Goal: Information Seeking & Learning: Learn about a topic

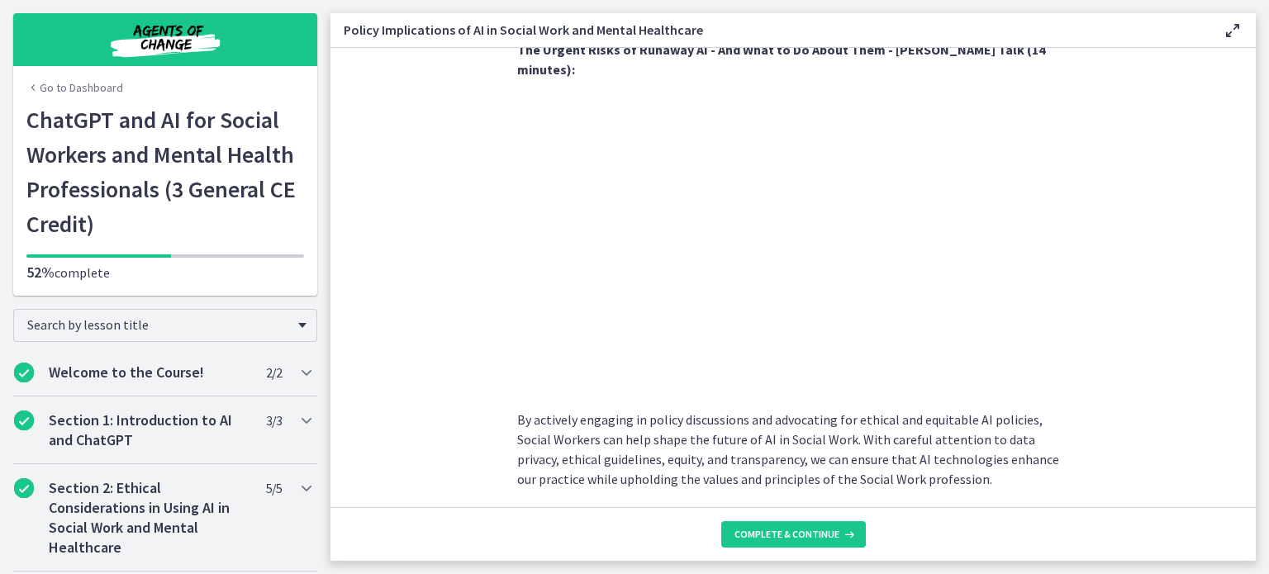
scroll to position [1487, 0]
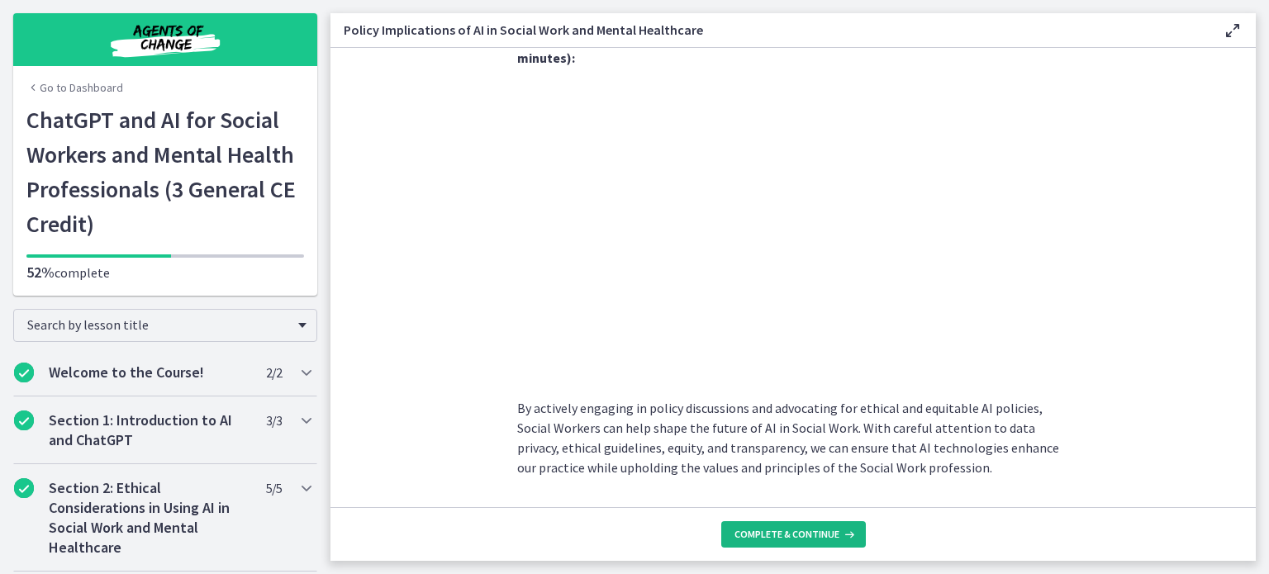
click at [818, 533] on span "Complete & continue" at bounding box center [786, 534] width 105 height 13
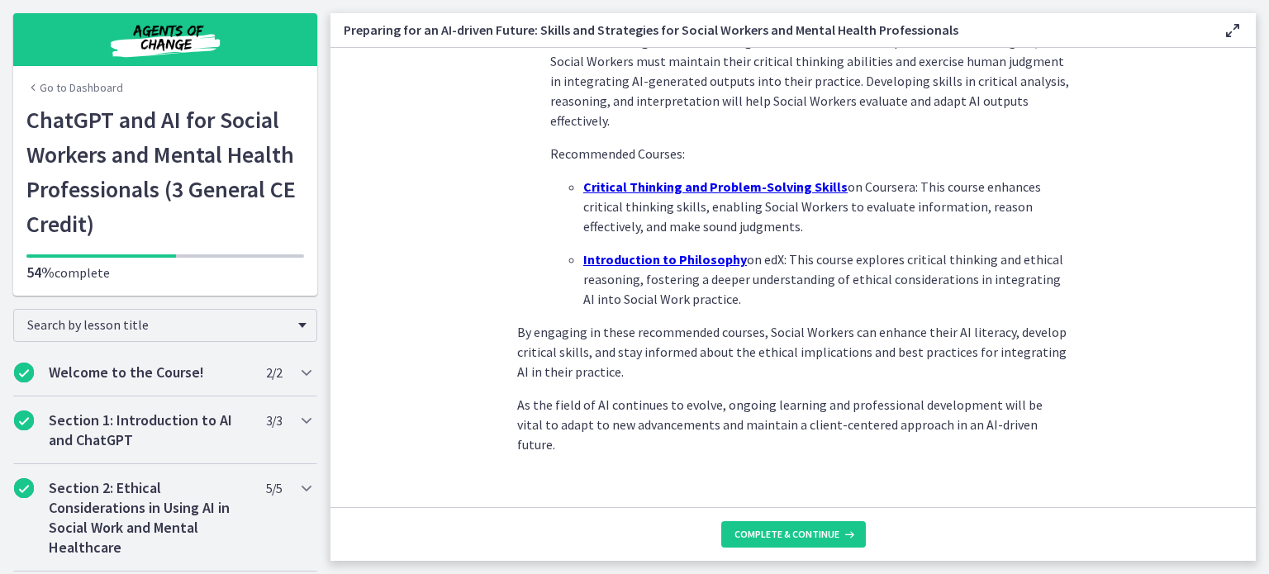
scroll to position [1205, 0]
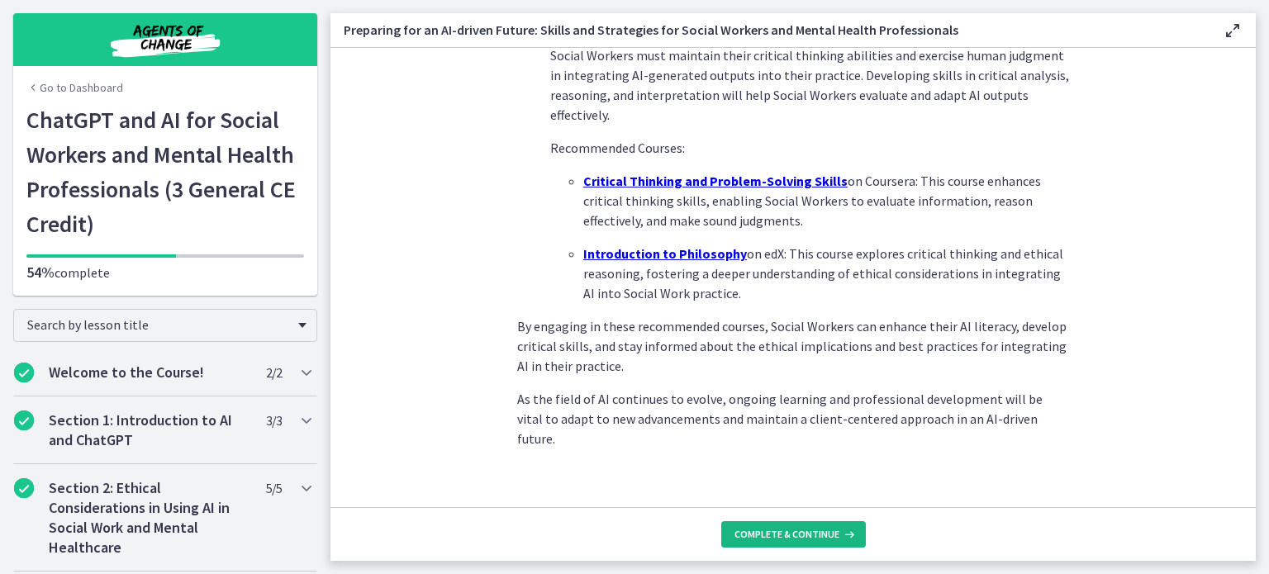
click at [819, 527] on button "Complete & continue" at bounding box center [793, 534] width 145 height 26
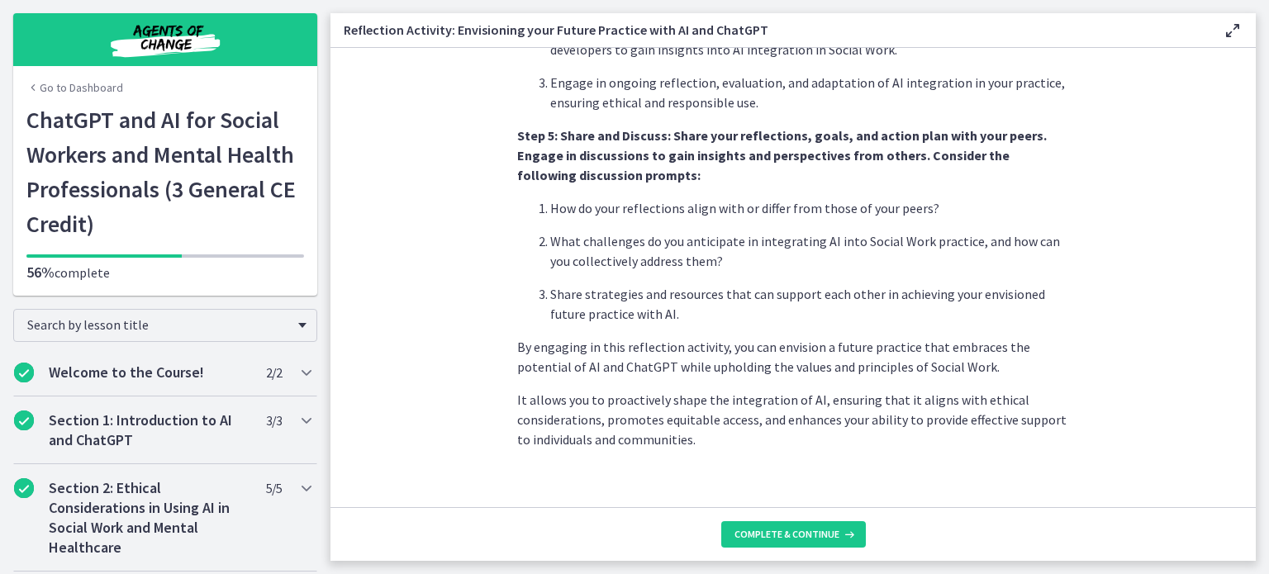
scroll to position [1430, 0]
click at [785, 538] on span "Complete & continue" at bounding box center [786, 534] width 105 height 13
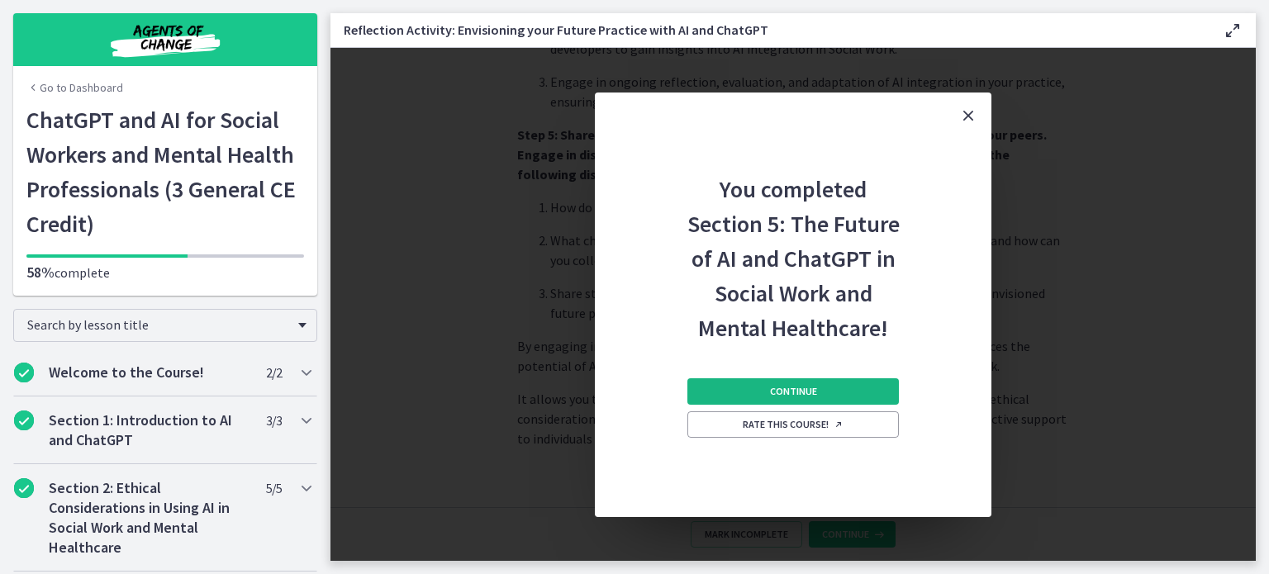
click at [803, 396] on span "Continue" at bounding box center [793, 391] width 47 height 13
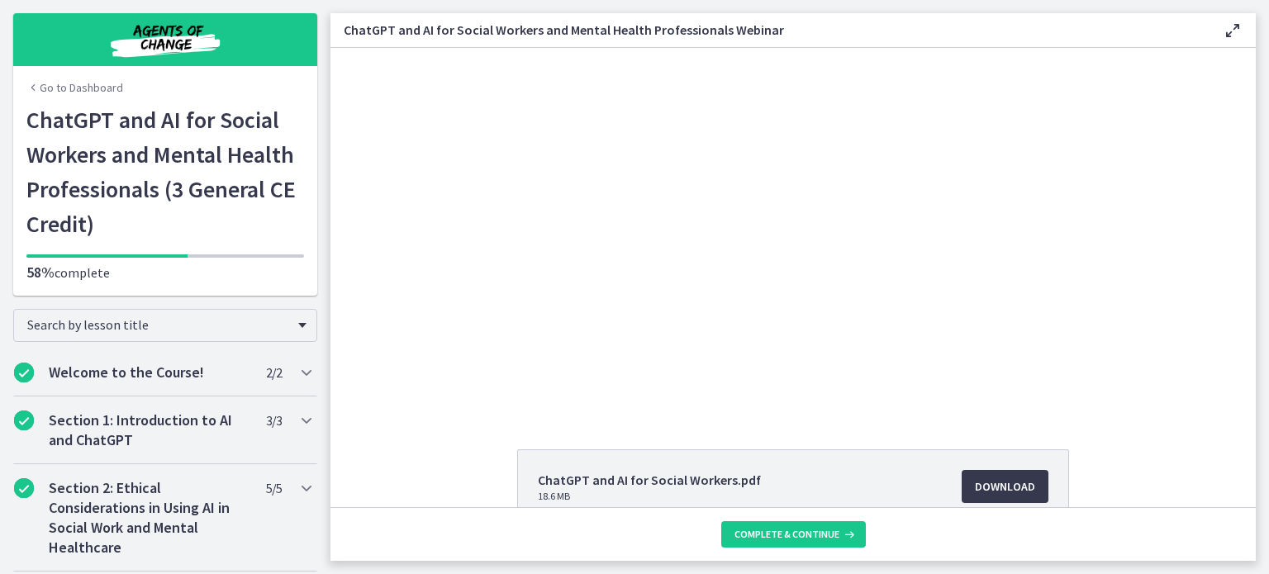
click at [1232, 26] on icon at bounding box center [1232, 31] width 20 height 20
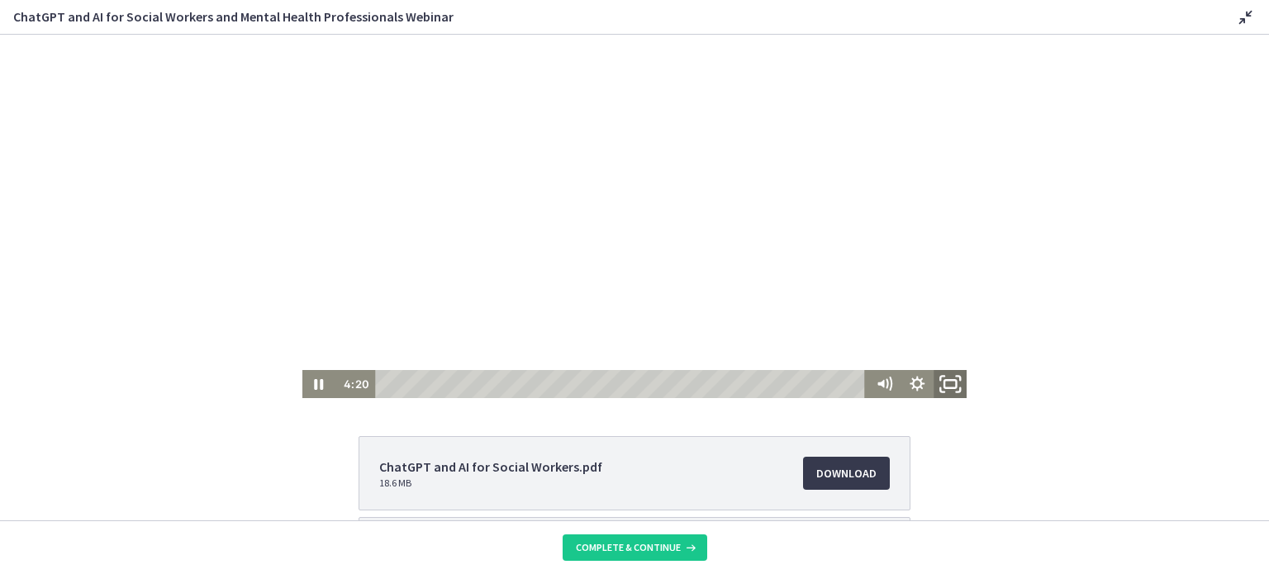
click at [943, 383] on icon "Fullscreen" at bounding box center [950, 385] width 40 height 34
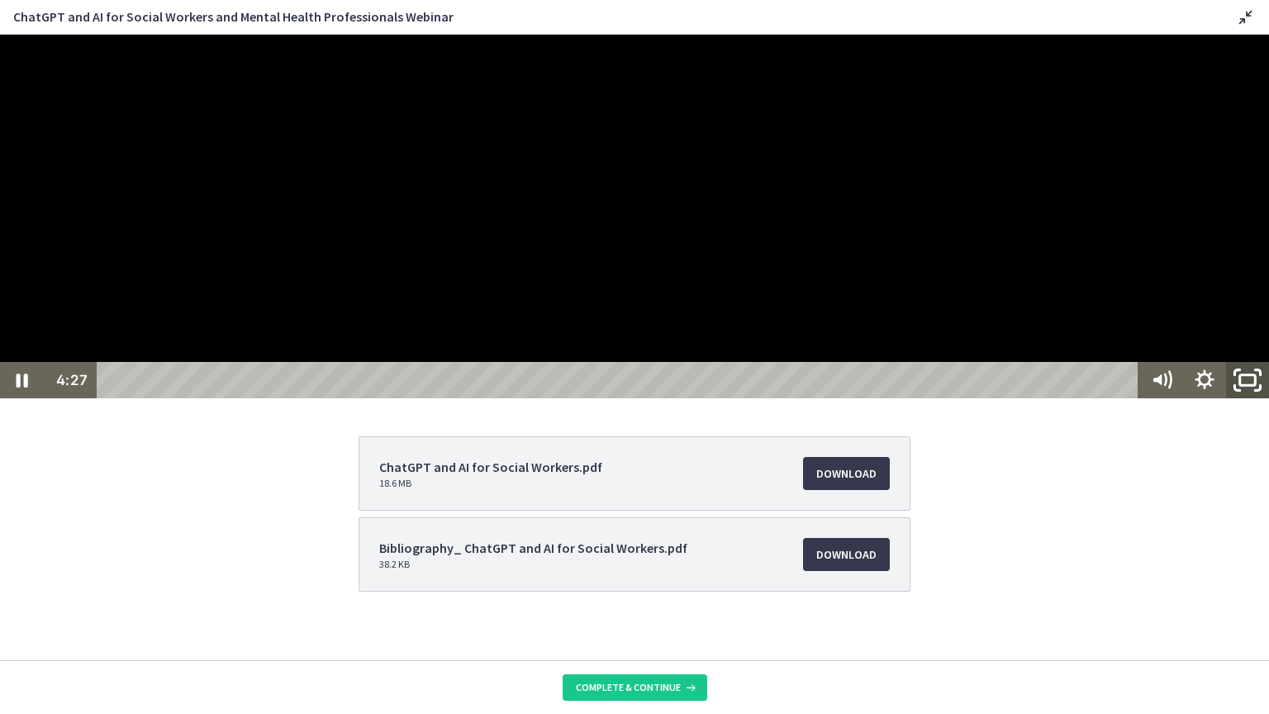
click at [1250, 402] on icon "Unfullscreen" at bounding box center [1247, 380] width 51 height 44
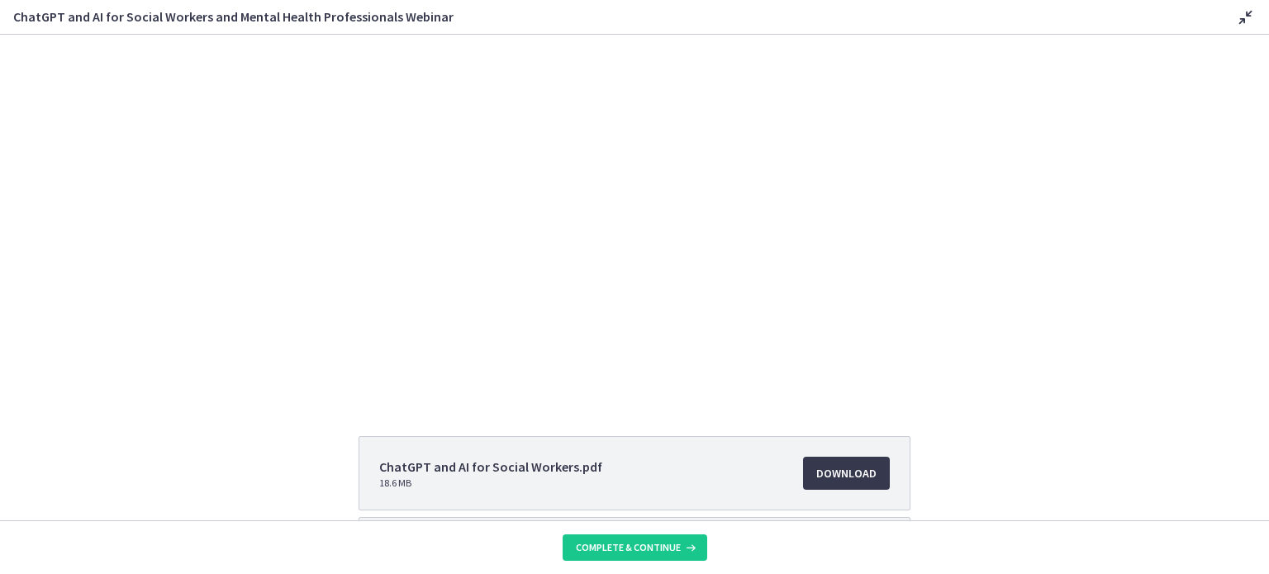
click at [1242, 21] on icon at bounding box center [1246, 17] width 20 height 20
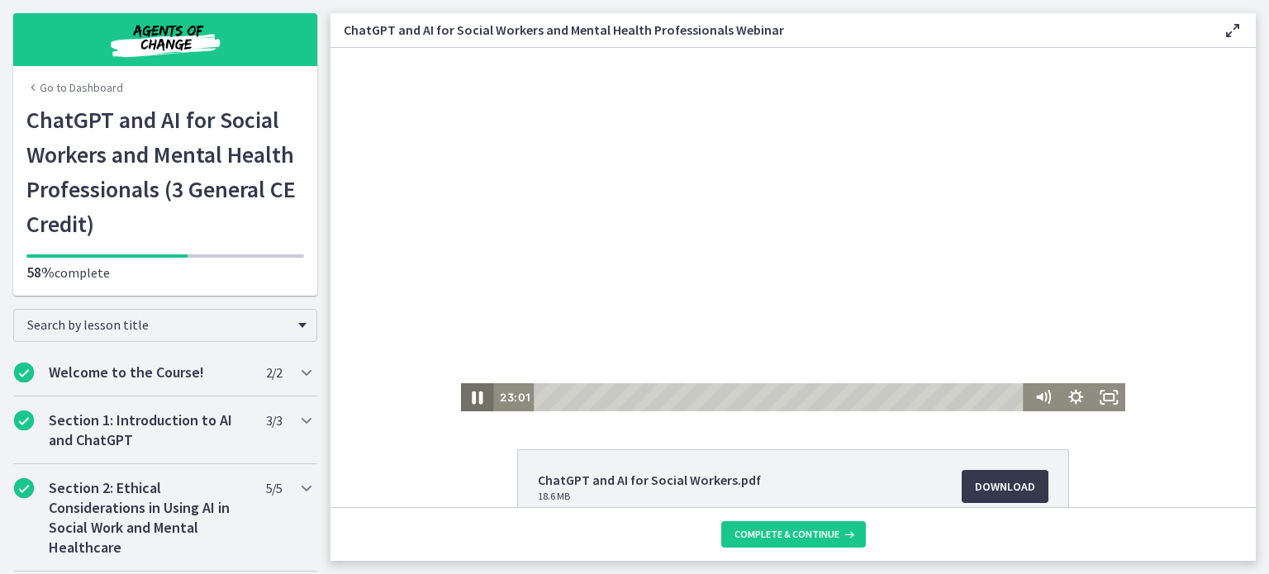
click at [472, 391] on icon "Pause" at bounding box center [478, 398] width 40 height 34
